Goal: Use online tool/utility: Utilize a website feature to perform a specific function

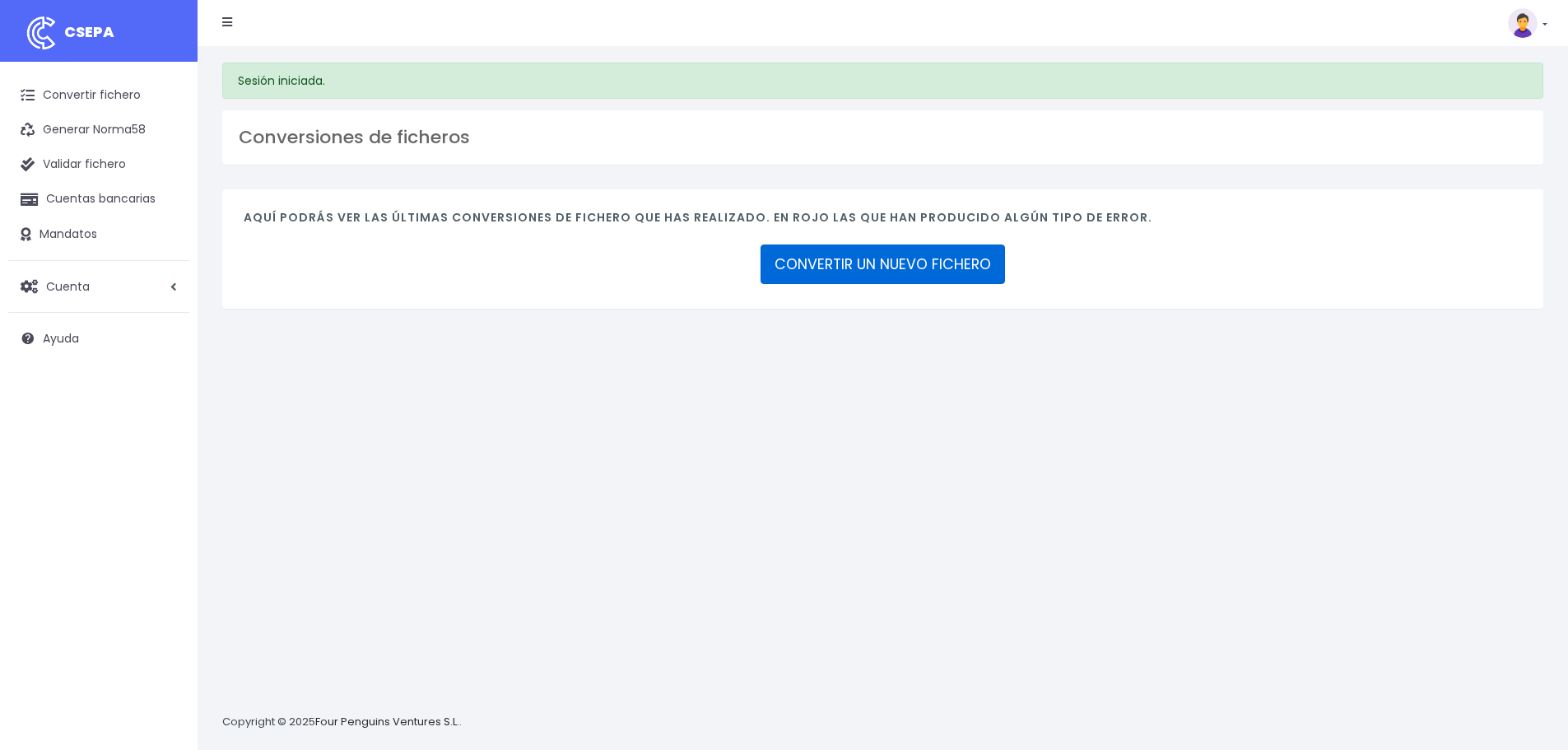
click at [812, 259] on link "CONVERTIR UN NUEVO FICHERO" at bounding box center [883, 264] width 244 height 40
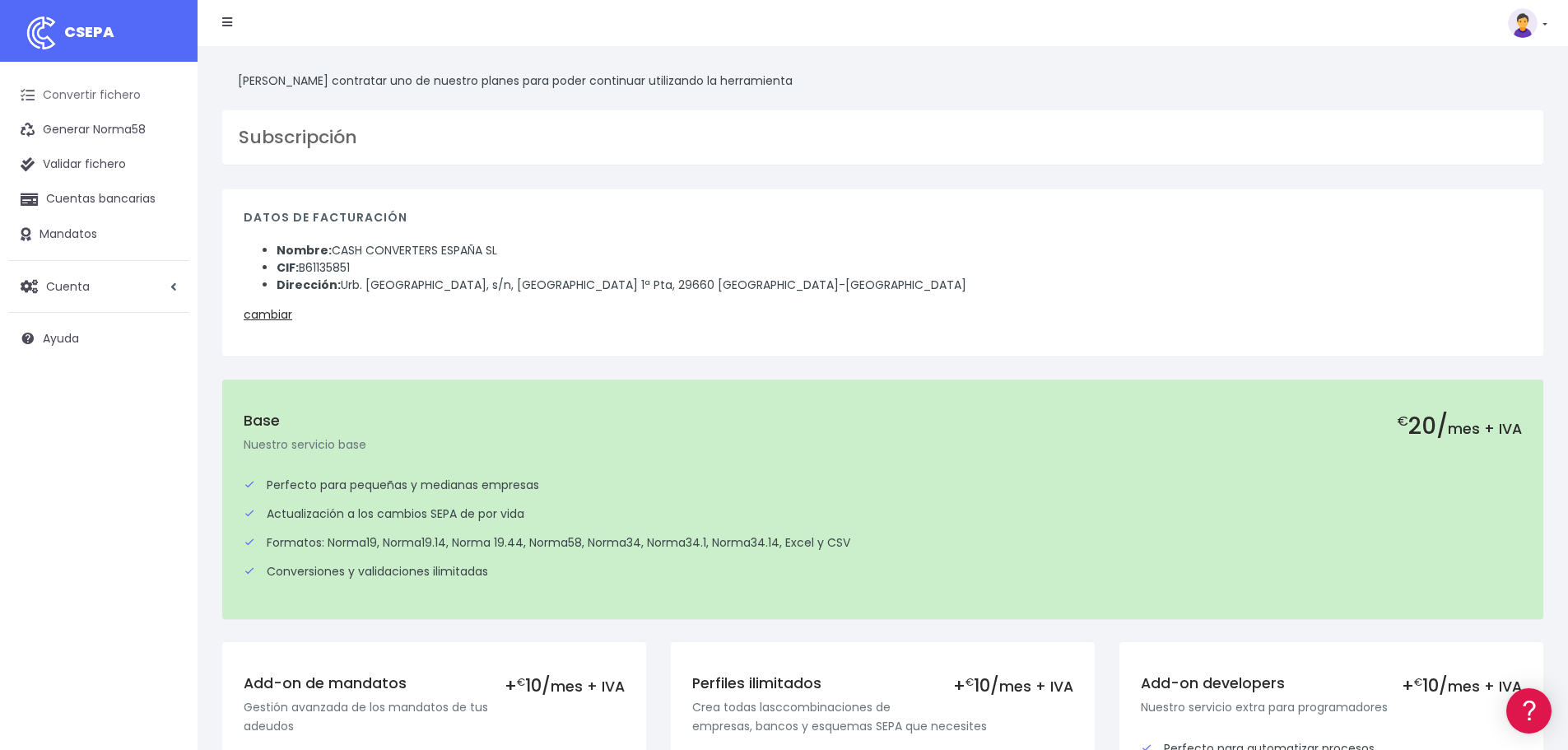
click at [95, 95] on link "Convertir fichero" at bounding box center [99, 96] width 181 height 34
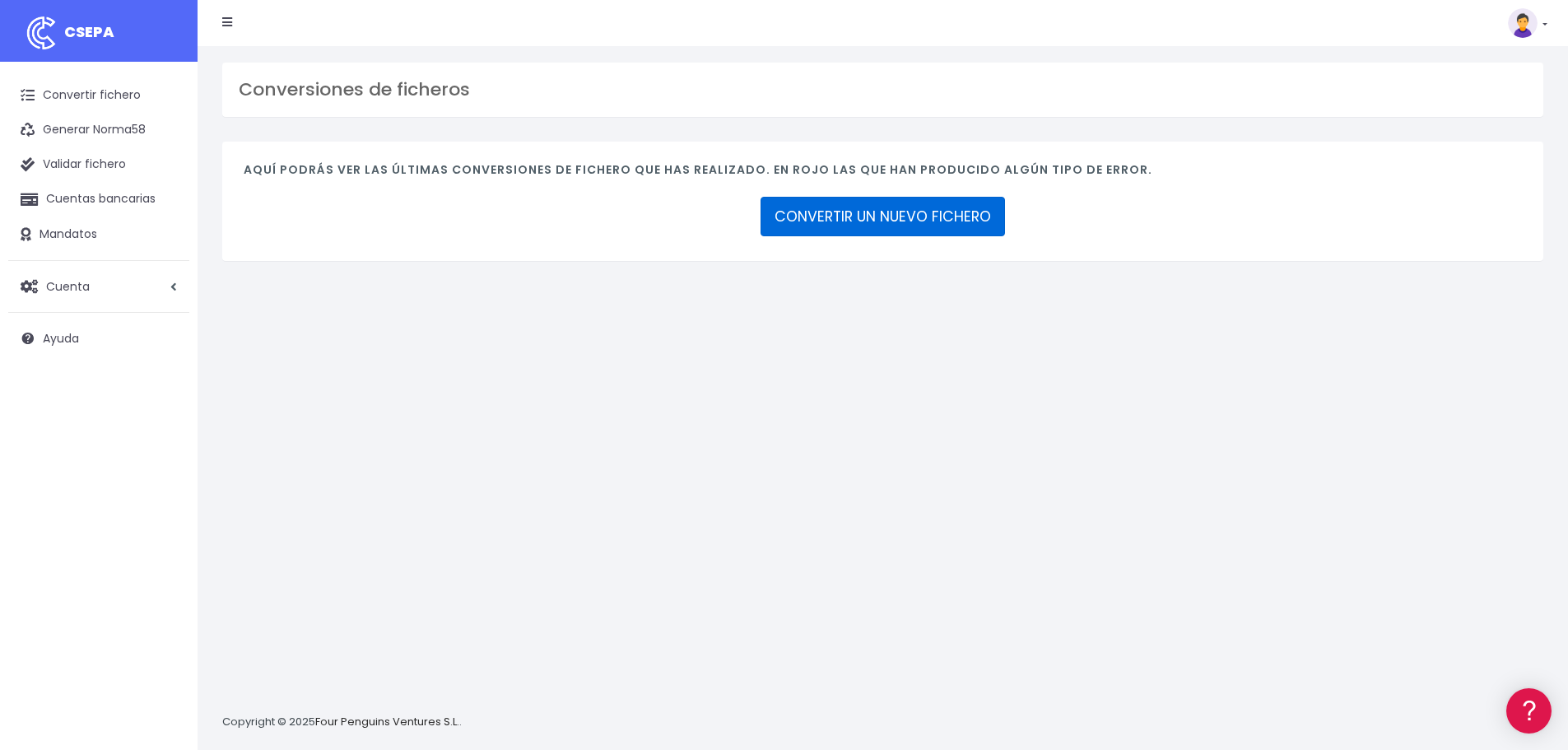
click at [865, 229] on link "CONVERTIR UN NUEVO FICHERO" at bounding box center [883, 217] width 244 height 40
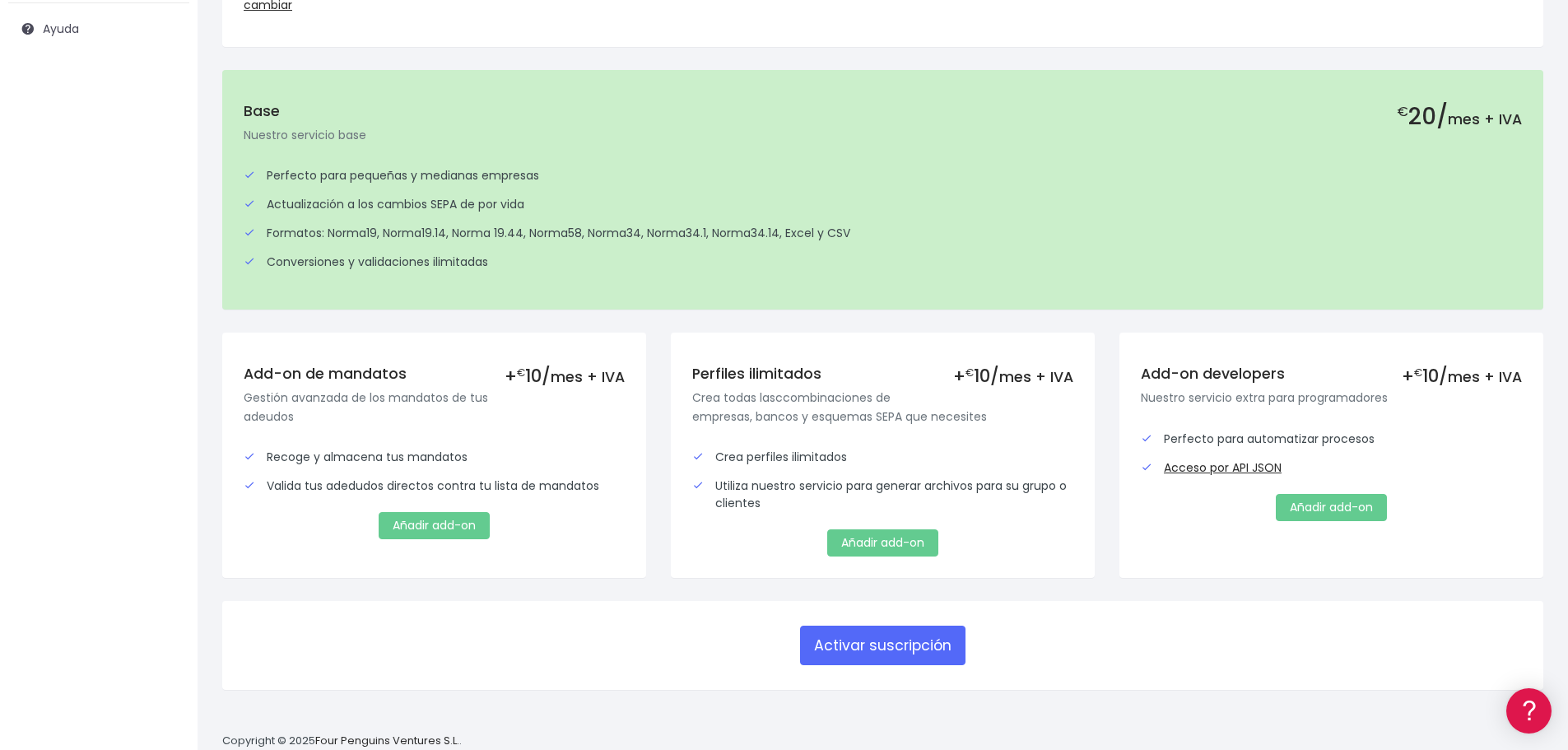
scroll to position [330, 0]
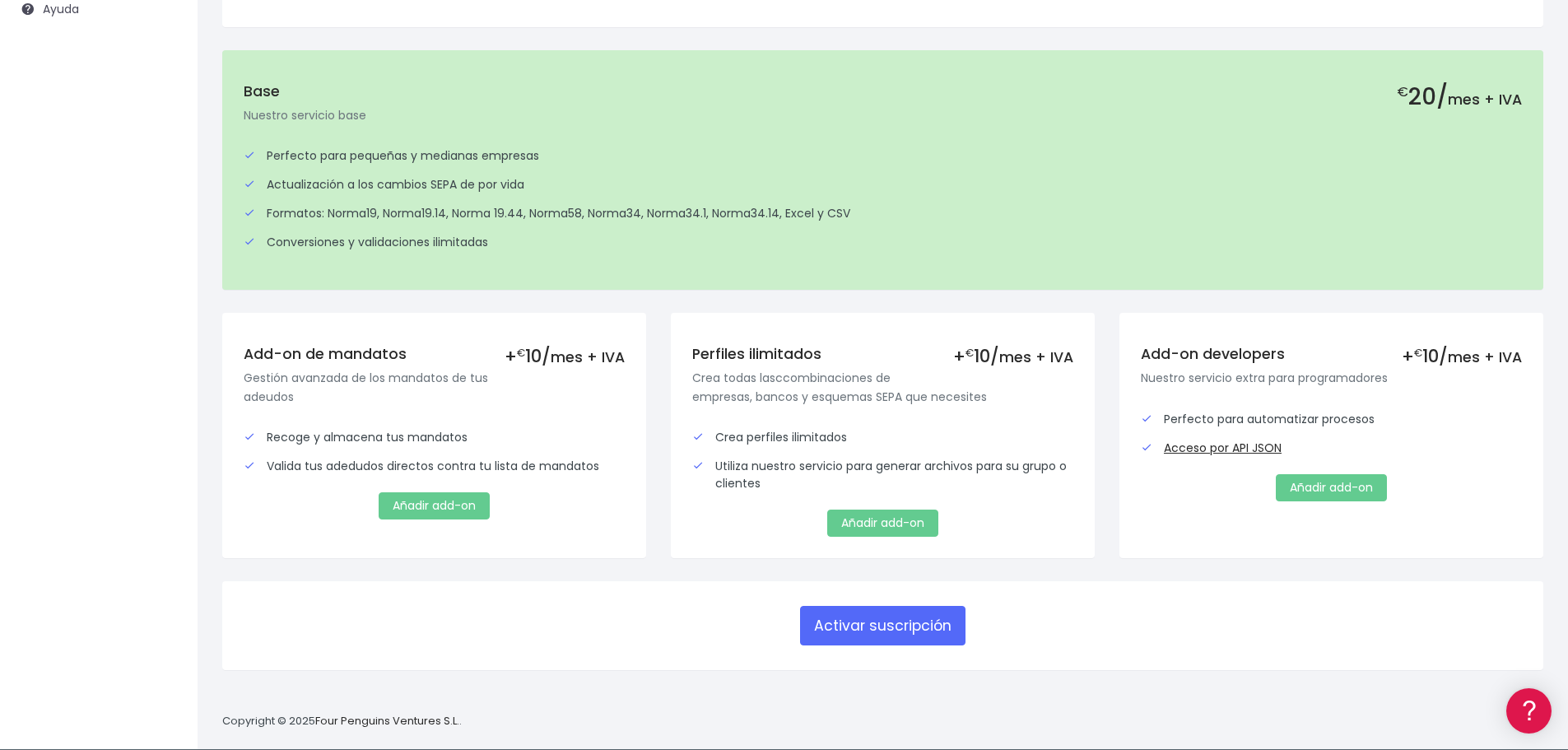
click at [662, 121] on p "Nuestro servicio base" at bounding box center [883, 115] width 1279 height 18
click at [921, 622] on button "Activar suscripción" at bounding box center [883, 626] width 165 height 40
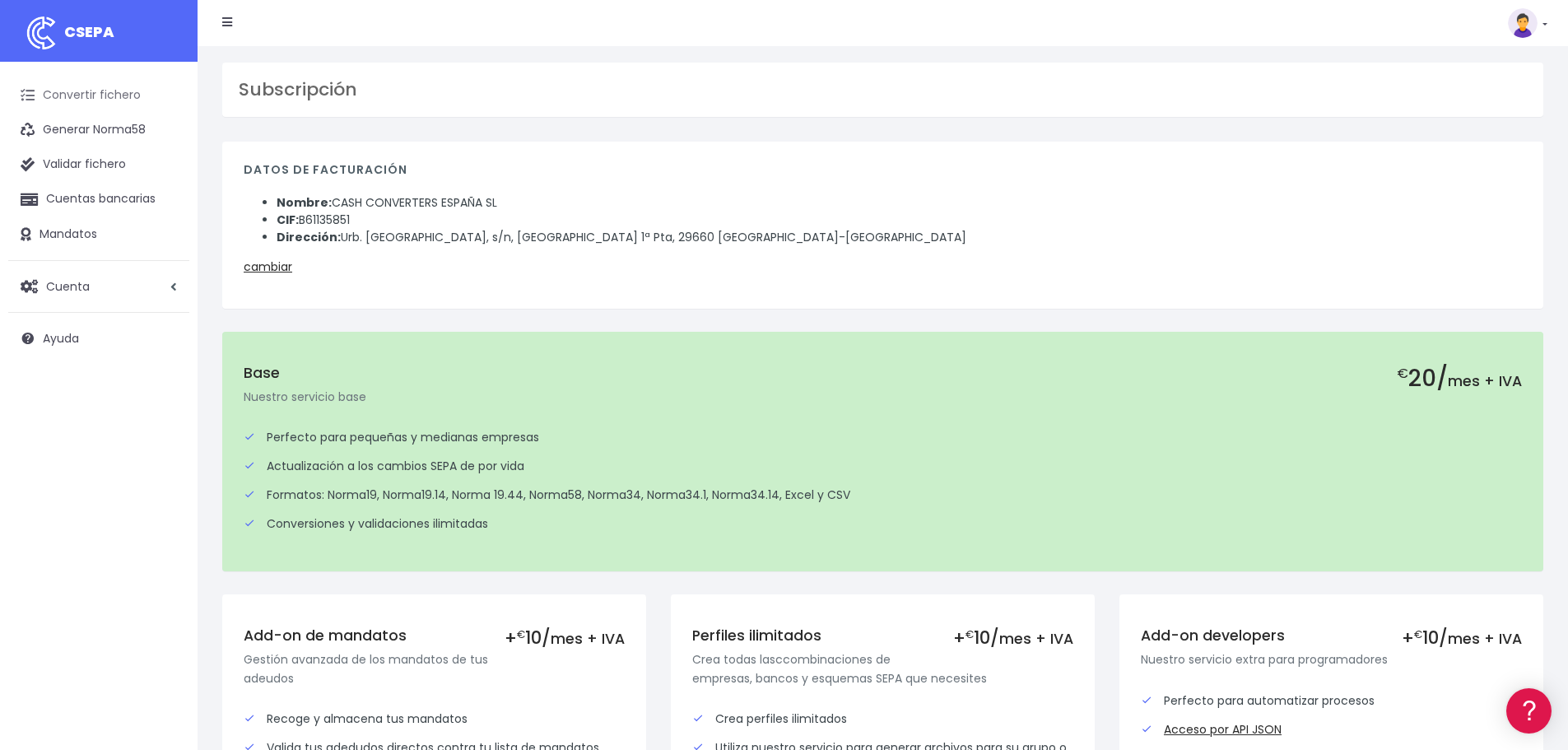
click at [98, 98] on link "Convertir fichero" at bounding box center [99, 96] width 181 height 34
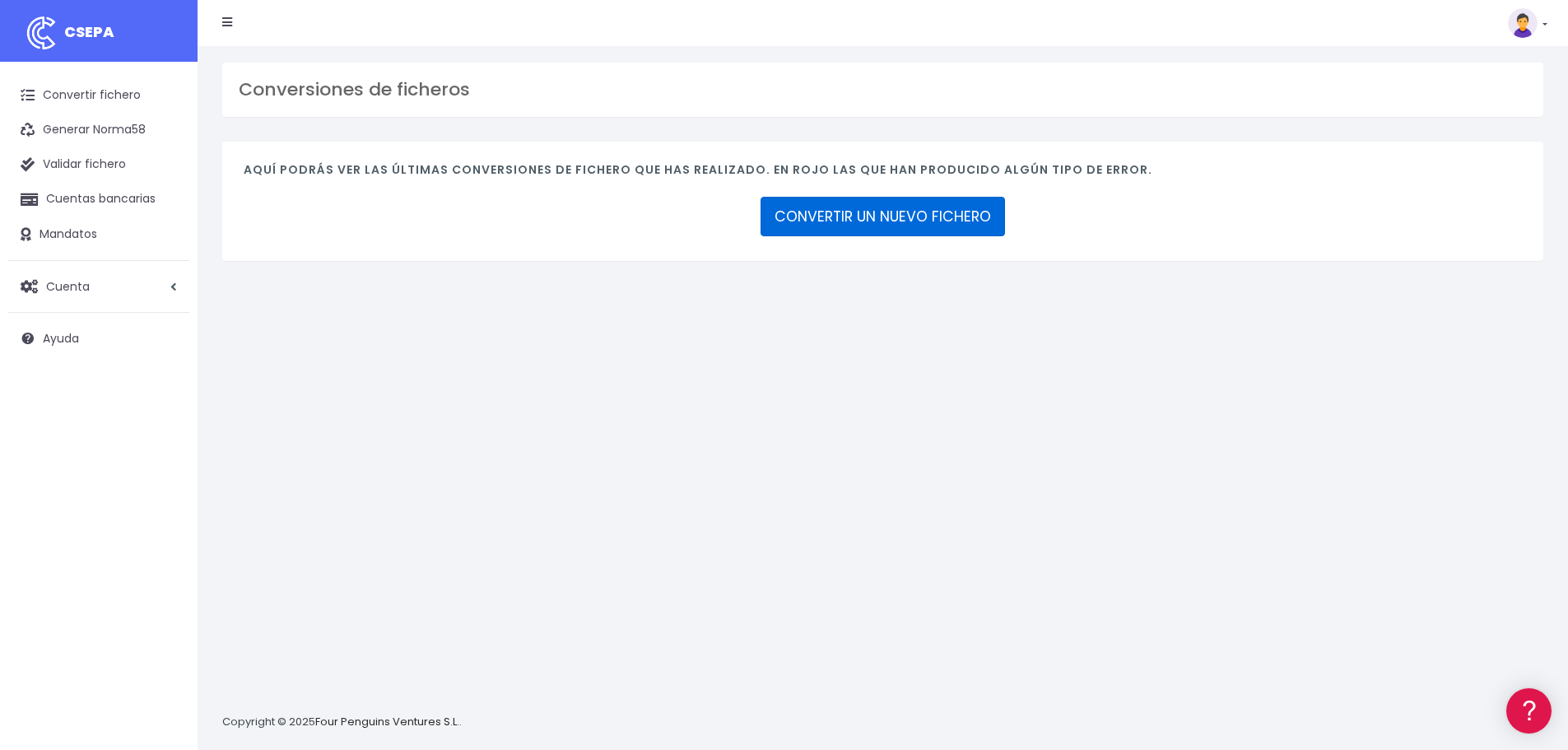
click at [879, 211] on link "CONVERTIR UN NUEVO FICHERO" at bounding box center [883, 217] width 244 height 40
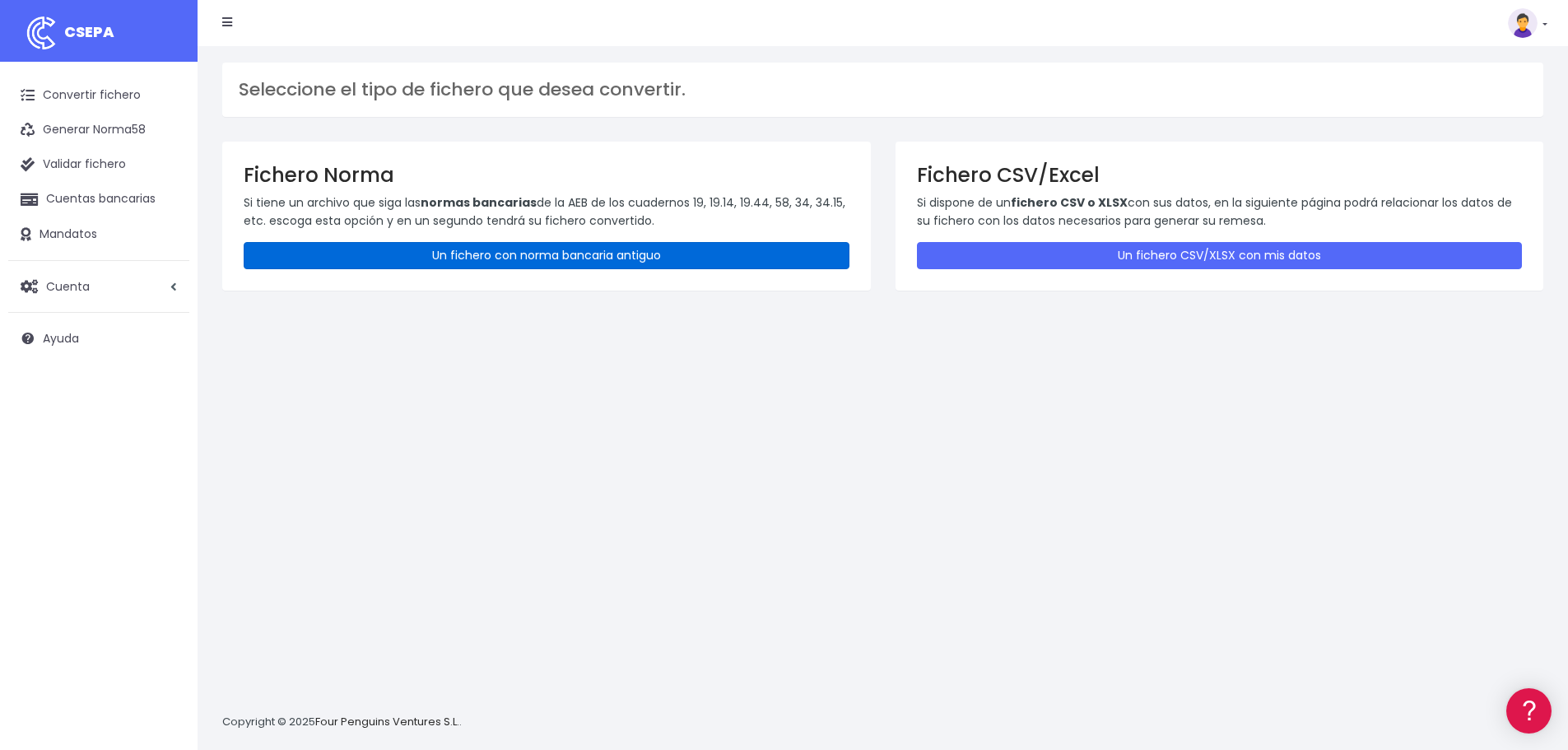
click at [564, 252] on link "Un fichero con norma bancaria antiguo" at bounding box center [546, 256] width 606 height 28
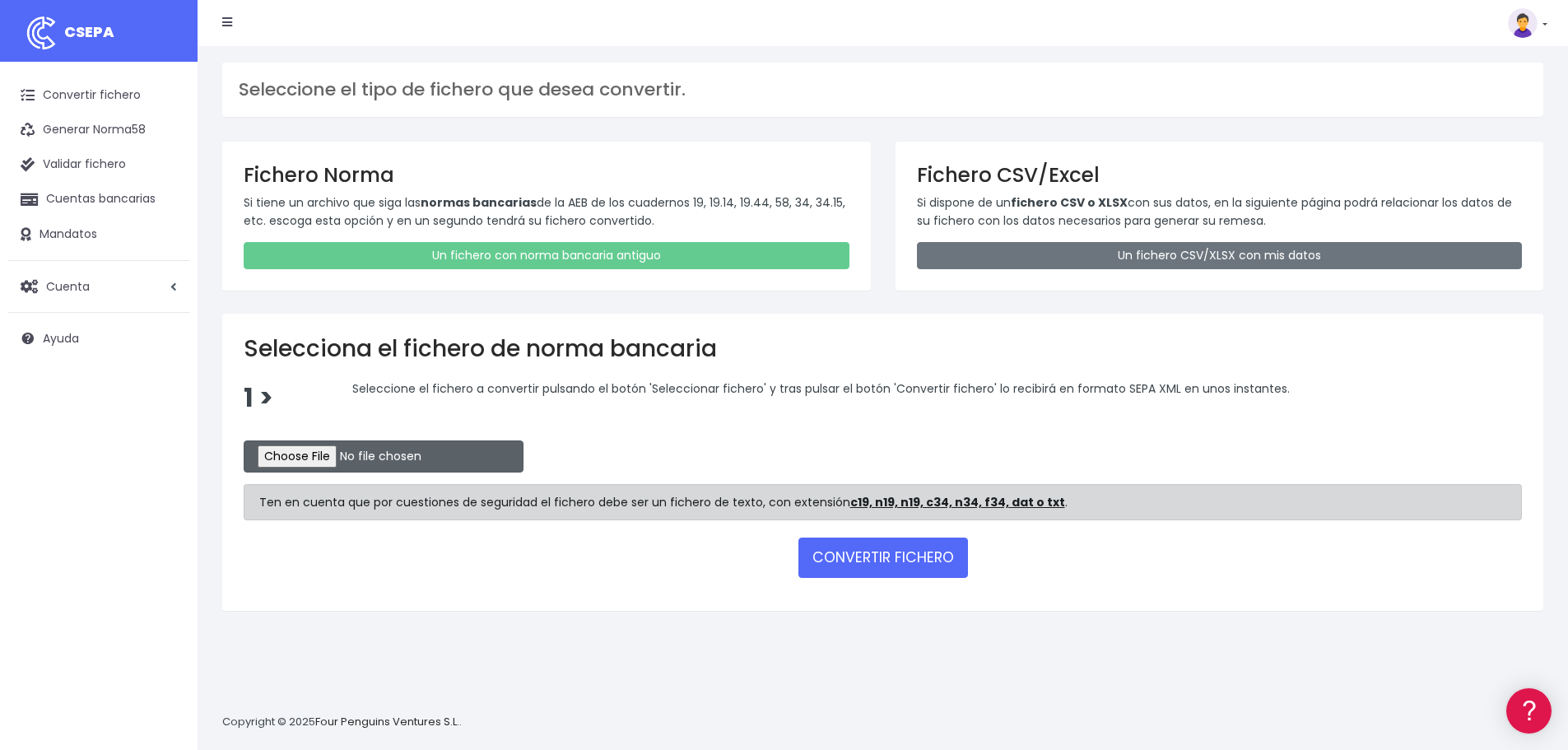
click at [307, 457] on input "file" at bounding box center [383, 456] width 280 height 32
type input "C:\fakepath\1907977BKDINEO.txt"
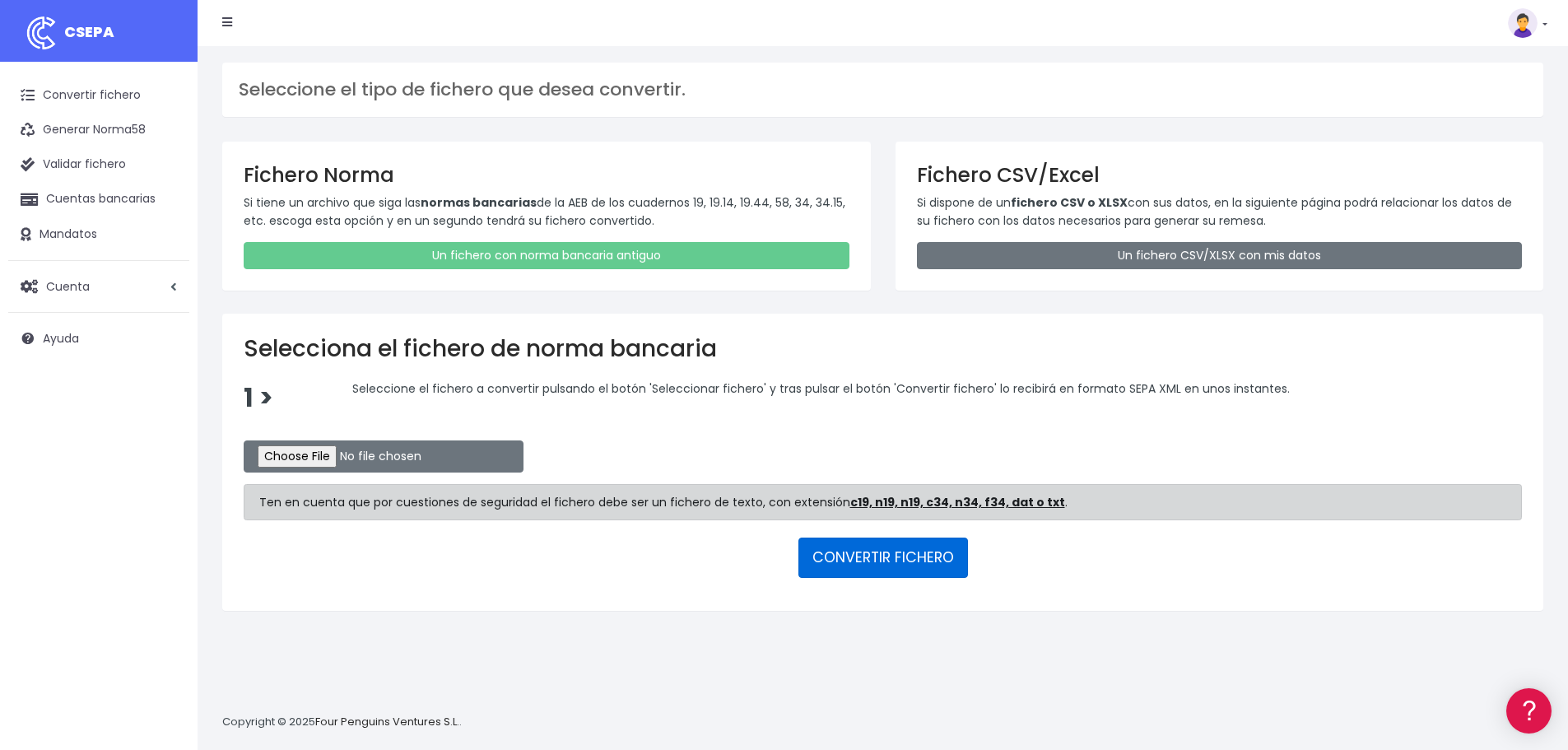
click at [880, 556] on button "CONVERTIR FICHERO" at bounding box center [883, 558] width 170 height 40
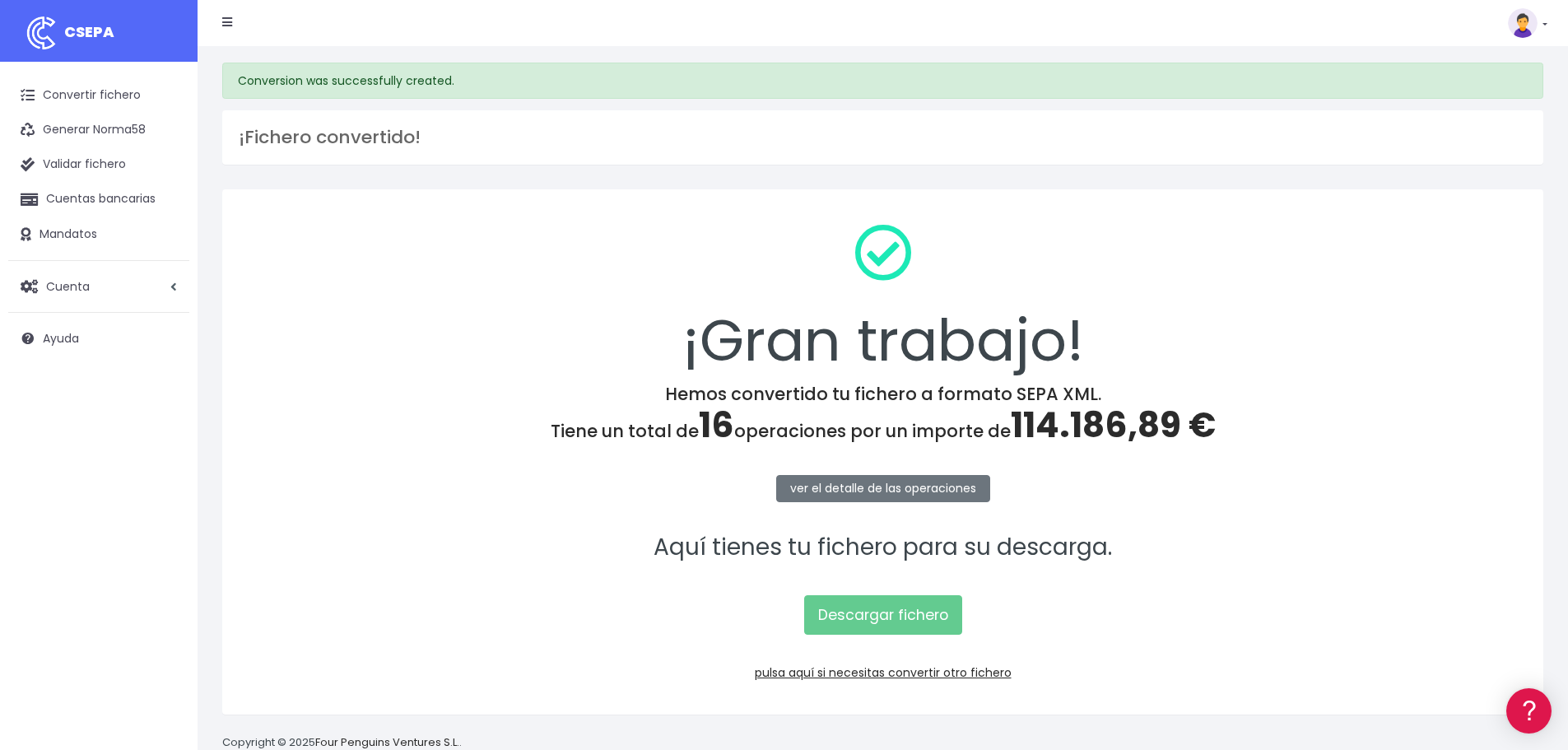
scroll to position [36, 0]
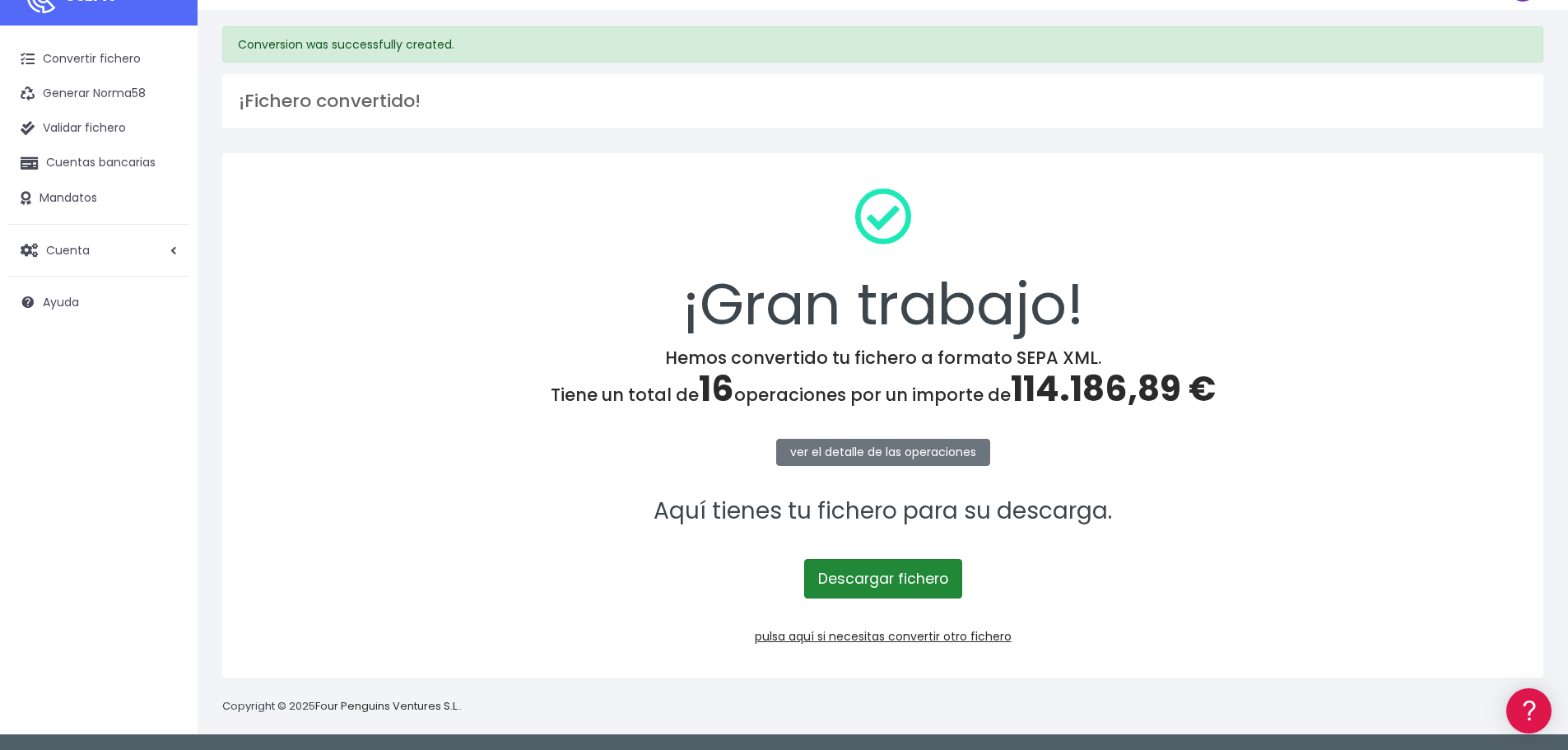
click at [867, 577] on link "Descargar fichero" at bounding box center [884, 579] width 158 height 40
